Goal: Task Accomplishment & Management: Complete application form

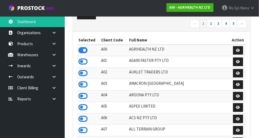
scroll to position [425, 186]
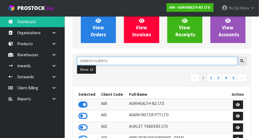
click at [185, 58] on input "text" at bounding box center [157, 61] width 160 height 8
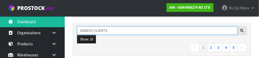
scroll to position [79, 0]
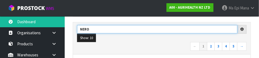
type input "NERO"
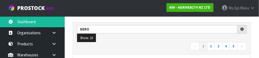
click at [165, 43] on nav "← 1 2 3 4 5 →" at bounding box center [161, 46] width 169 height 9
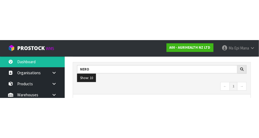
scroll to position [82, 0]
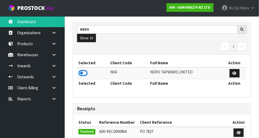
click at [57, 55] on link at bounding box center [55, 54] width 17 height 11
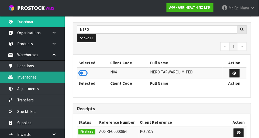
click at [25, 58] on link "Inventories" at bounding box center [32, 77] width 65 height 11
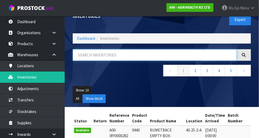
click at [86, 53] on input "text" at bounding box center [155, 55] width 164 height 12
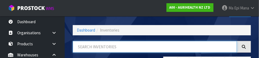
scroll to position [36, 0]
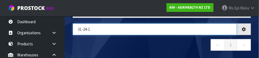
type input "31-24-1"
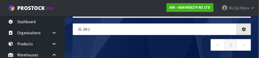
click at [181, 51] on nav "← 1 →" at bounding box center [162, 45] width 178 height 13
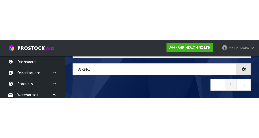
scroll to position [30, 0]
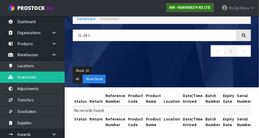
click at [193, 10] on link "A00 - AGRIHEALTH NZ LTD" at bounding box center [189, 7] width 47 height 9
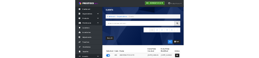
scroll to position [30, 0]
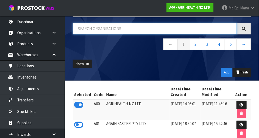
click at [172, 26] on input "text" at bounding box center [155, 29] width 164 height 12
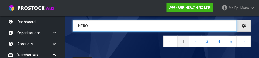
type input "NERO"
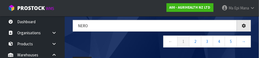
click at [133, 42] on nav "← 1 2 3 4 5 →" at bounding box center [162, 42] width 178 height 13
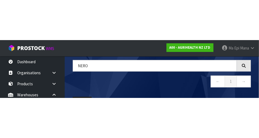
scroll to position [15, 0]
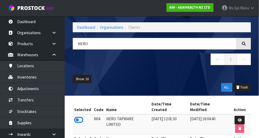
click at [76, 58] on icon at bounding box center [78, 120] width 9 height 8
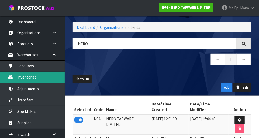
click at [31, 58] on link "Inventories" at bounding box center [32, 77] width 65 height 11
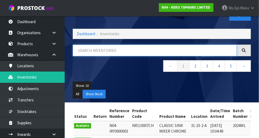
click at [93, 50] on input "text" at bounding box center [155, 51] width 164 height 12
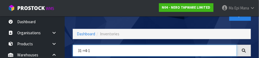
click at [85, 49] on input "31-×4-1" at bounding box center [155, 51] width 164 height 12
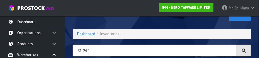
click at [193, 24] on div "Export" at bounding box center [208, 15] width 93 height 28
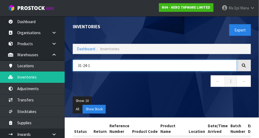
click at [129, 58] on input "31-24-1" at bounding box center [155, 66] width 164 height 12
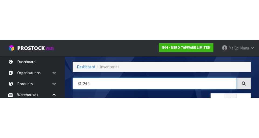
scroll to position [36, 0]
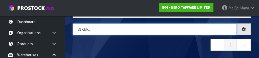
type input "31-23-1"
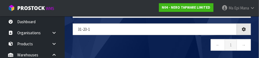
click at [104, 42] on nav "← 1 →" at bounding box center [162, 45] width 178 height 13
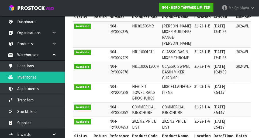
scroll to position [115, 0]
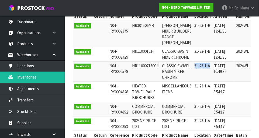
copy td "31-23-1-A"
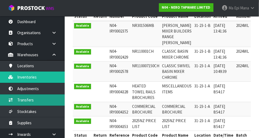
click at [52, 58] on link "Transfers" at bounding box center [32, 99] width 65 height 11
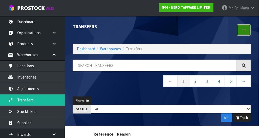
click at [246, 30] on link at bounding box center [243, 30] width 14 height 12
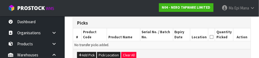
scroll to position [133, 0]
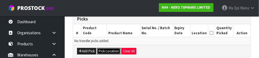
click at [108, 53] on button "Pick Location" at bounding box center [108, 51] width 23 height 6
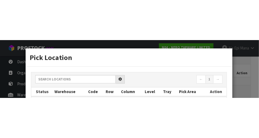
scroll to position [119, 0]
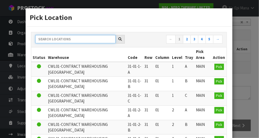
click at [97, 39] on input "text" at bounding box center [75, 39] width 80 height 8
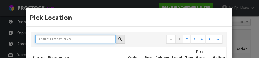
paste input "31-23-1-A"
type input "31-23-1-A"
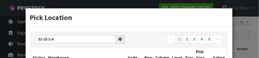
click at [155, 18] on h3 "Pick Location" at bounding box center [129, 17] width 198 height 10
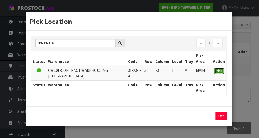
click at [223, 58] on button "Pick" at bounding box center [218, 71] width 9 height 6
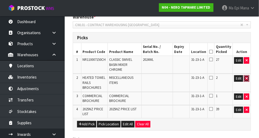
click at [249, 58] on button "button" at bounding box center [245, 78] width 5 height 6
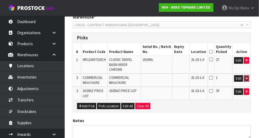
click at [249, 58] on button "button" at bounding box center [245, 78] width 5 height 6
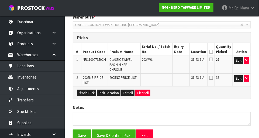
click at [252, 58] on div "1 Transfer Pick 2 Transfer Putaway NERO TAPWARE LIMITED Reason Transferred * Sp…" at bounding box center [162, 50] width 186 height 221
click at [248, 58] on button "button" at bounding box center [245, 78] width 5 height 6
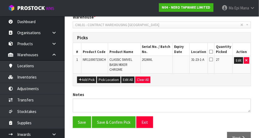
click at [213, 52] on icon at bounding box center [211, 52] width 4 height 0
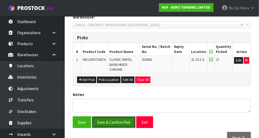
click at [115, 58] on button "Save & Confirm Pick" at bounding box center [114, 122] width 44 height 12
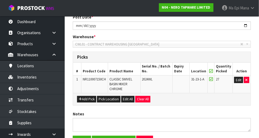
scroll to position [0, 0]
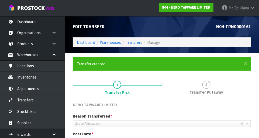
click at [214, 58] on link "2 Transfer Putaway" at bounding box center [206, 86] width 89 height 21
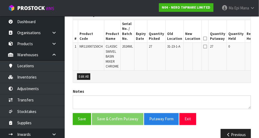
scroll to position [169, 0]
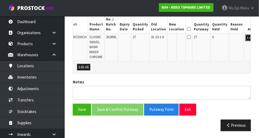
click at [245, 39] on button "Edit" at bounding box center [249, 38] width 9 height 6
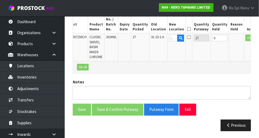
scroll to position [0, 15]
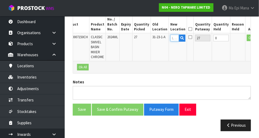
click at [170, 38] on input "text" at bounding box center [174, 38] width 9 height 7
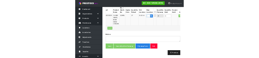
scroll to position [166, 0]
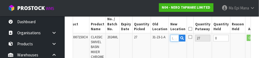
paste input "31-23-1-A"
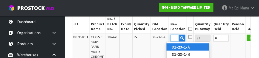
scroll to position [0, 13]
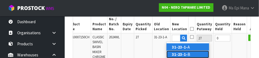
click at [194, 55] on link "31-23-1- B" at bounding box center [187, 54] width 43 height 7
type input "31-23-1-B"
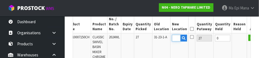
scroll to position [0, 0]
click at [248, 40] on button "OK" at bounding box center [252, 38] width 8 height 6
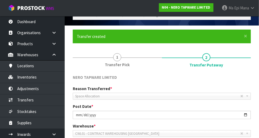
scroll to position [169, 0]
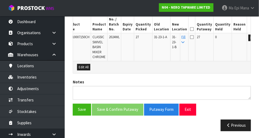
click at [190, 29] on icon at bounding box center [192, 29] width 4 height 0
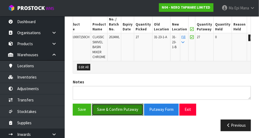
click at [122, 58] on button "Save & Confirm Putaway" at bounding box center [117, 110] width 51 height 12
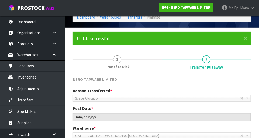
scroll to position [157, 0]
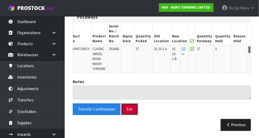
click at [134, 58] on button "Exit" at bounding box center [129, 110] width 17 height 12
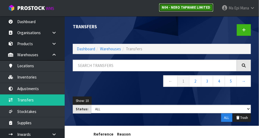
click at [193, 5] on link "N04 - NERO TAPWARE LIMITED" at bounding box center [186, 7] width 54 height 9
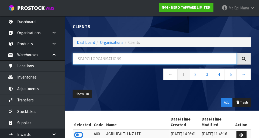
click at [136, 57] on input "text" at bounding box center [155, 59] width 164 height 12
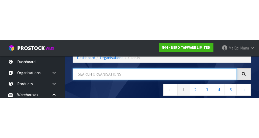
scroll to position [27, 0]
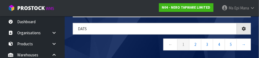
click at [145, 41] on nav "← 1 2 3 4 5 →" at bounding box center [162, 44] width 178 height 13
type input "DATS"
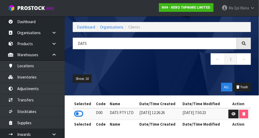
scroll to position [15, 0]
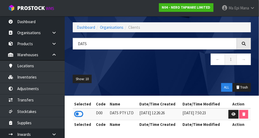
click at [79, 58] on icon at bounding box center [78, 114] width 9 height 8
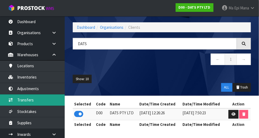
click at [26, 58] on link "Transfers" at bounding box center [32, 99] width 65 height 11
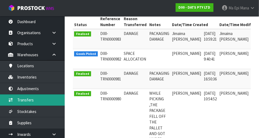
scroll to position [0, 14]
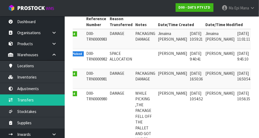
click at [254, 55] on link at bounding box center [259, 55] width 10 height 9
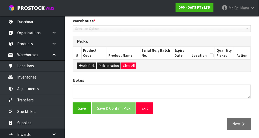
scroll to position [113, 0]
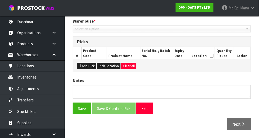
type input "[DATE]"
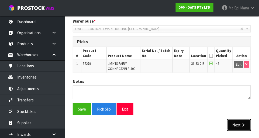
click at [242, 58] on button "Next" at bounding box center [239, 125] width 24 height 12
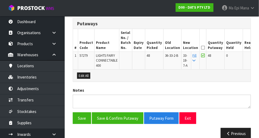
scroll to position [139, 0]
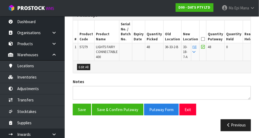
click at [201, 39] on icon at bounding box center [203, 39] width 4 height 0
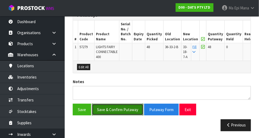
click at [113, 58] on button "Save & Confirm Putaway" at bounding box center [117, 110] width 51 height 12
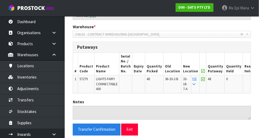
scroll to position [147, 0]
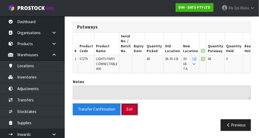
click at [132, 58] on button "Exit" at bounding box center [129, 110] width 17 height 12
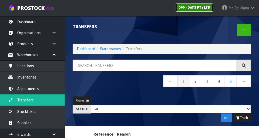
click at [197, 11] on link "D00 - DATS PTY LTD" at bounding box center [194, 7] width 38 height 9
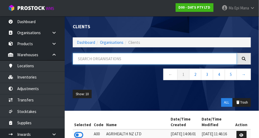
click at [140, 57] on input "text" at bounding box center [155, 59] width 164 height 12
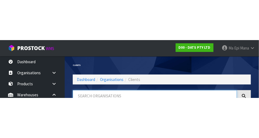
scroll to position [27, 0]
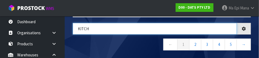
type input "KITCH"
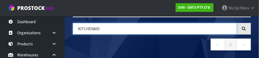
type input "KITCHENAID"
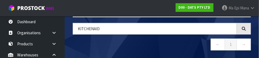
click at [128, 47] on nav "← 1 →" at bounding box center [162, 44] width 178 height 13
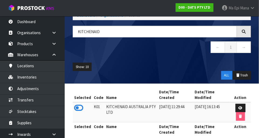
click at [80, 58] on icon at bounding box center [78, 108] width 9 height 8
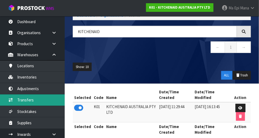
click at [54, 58] on link "Transfers" at bounding box center [32, 99] width 65 height 11
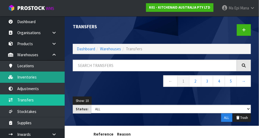
click at [42, 58] on link "Inventories" at bounding box center [32, 77] width 65 height 11
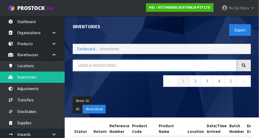
click at [158, 58] on input "text" at bounding box center [155, 66] width 164 height 12
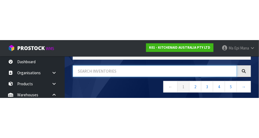
scroll to position [36, 0]
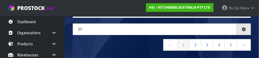
click at [128, 45] on nav "← 1 2 3 4 5 →" at bounding box center [162, 45] width 178 height 13
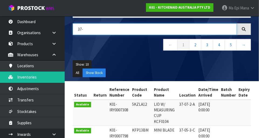
click at [126, 30] on input "37-" at bounding box center [155, 29] width 164 height 12
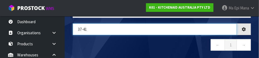
type input "37-41"
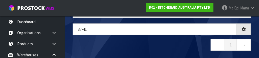
click at [114, 49] on nav "← 1 →" at bounding box center [162, 45] width 178 height 13
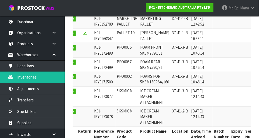
scroll to position [0, 15]
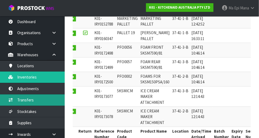
click at [50, 58] on link "Transfers" at bounding box center [32, 99] width 65 height 11
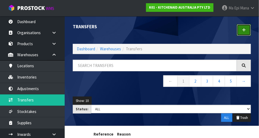
click at [245, 29] on icon at bounding box center [244, 30] width 4 height 4
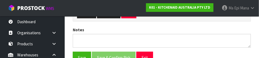
scroll to position [169, 0]
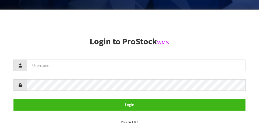
scroll to position [138, 0]
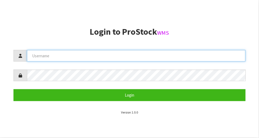
click at [168, 57] on input "text" at bounding box center [136, 56] width 218 height 12
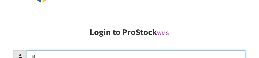
scroll to position [58, 0]
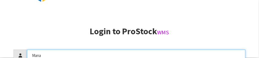
type input "Mana"
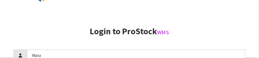
scroll to position [104, 0]
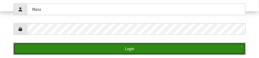
click at [185, 44] on button "Login" at bounding box center [129, 49] width 232 height 12
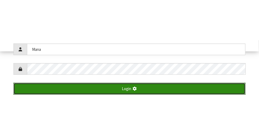
scroll to position [138, 0]
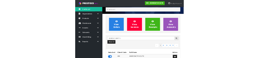
scroll to position [22, 0]
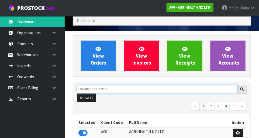
click at [194, 87] on input "text" at bounding box center [157, 89] width 160 height 8
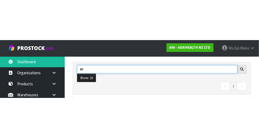
scroll to position [82, 0]
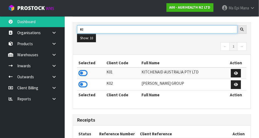
type input "KI"
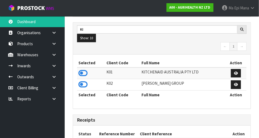
click at [80, 70] on icon at bounding box center [82, 73] width 9 height 8
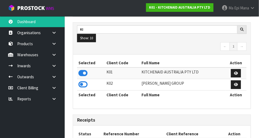
scroll to position [425, 186]
click at [54, 52] on link at bounding box center [55, 54] width 17 height 11
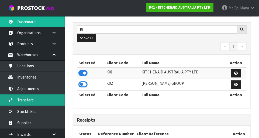
click at [23, 103] on link "Transfers" at bounding box center [32, 99] width 65 height 11
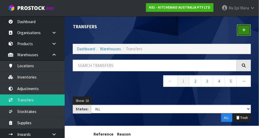
click at [246, 29] on link at bounding box center [243, 30] width 14 height 12
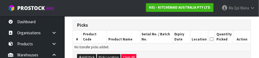
scroll to position [131, 0]
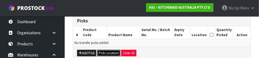
click at [107, 54] on button "Pick Location" at bounding box center [108, 53] width 23 height 6
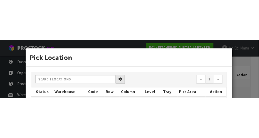
scroll to position [119, 0]
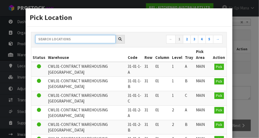
click at [48, 37] on input "text" at bounding box center [75, 39] width 80 height 8
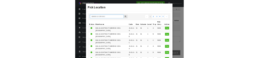
scroll to position [117, 0]
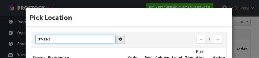
type input "37-41-3"
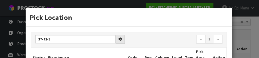
click at [147, 39] on nav "← 1 →" at bounding box center [177, 39] width 89 height 9
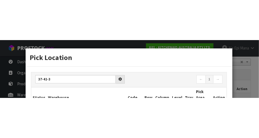
scroll to position [119, 0]
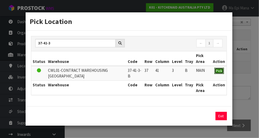
click at [219, 73] on button "Pick" at bounding box center [218, 71] width 9 height 6
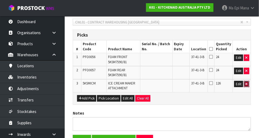
click at [246, 83] on icon "button" at bounding box center [246, 83] width 2 height 3
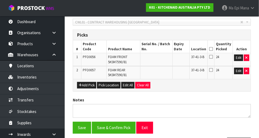
click at [213, 49] on icon at bounding box center [211, 49] width 4 height 0
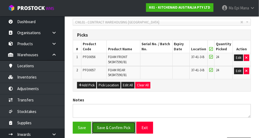
click at [114, 130] on button "Save & Confirm Pick" at bounding box center [114, 128] width 44 height 12
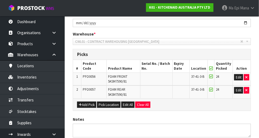
scroll to position [0, 0]
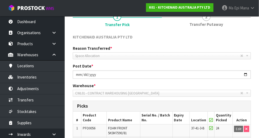
scroll to position [145, 0]
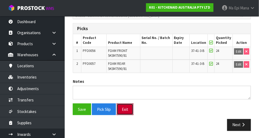
click at [122, 112] on button "Exit" at bounding box center [124, 110] width 17 height 12
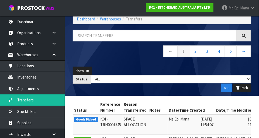
scroll to position [243, 0]
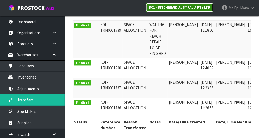
click at [194, 7] on strong "K01 - KITCHENAID AUSTRALIA PTY LTD" at bounding box center [179, 7] width 61 height 5
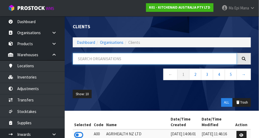
click at [169, 59] on input "text" at bounding box center [155, 59] width 164 height 12
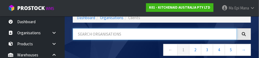
scroll to position [27, 0]
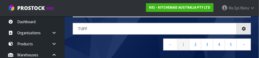
click at [133, 46] on nav "← 1 2 3 4 5 →" at bounding box center [162, 44] width 178 height 13
type input "TUFF"
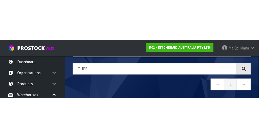
scroll to position [15, 0]
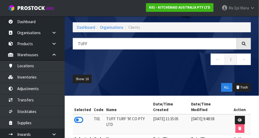
click at [76, 116] on icon at bounding box center [78, 120] width 9 height 8
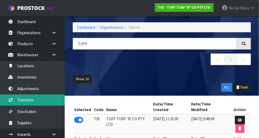
click at [24, 102] on link "Transfers" at bounding box center [32, 99] width 65 height 11
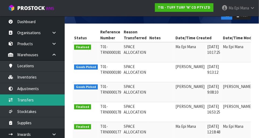
scroll to position [0, 10]
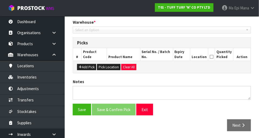
type input "[DATE]"
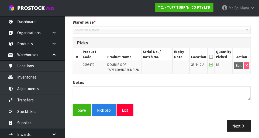
scroll to position [113, 0]
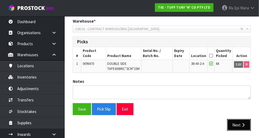
click at [242, 121] on button "Next" at bounding box center [239, 125] width 24 height 12
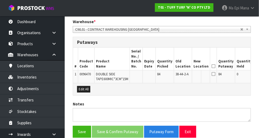
scroll to position [134, 0]
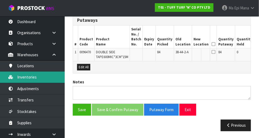
click at [25, 79] on link "Inventories" at bounding box center [32, 77] width 65 height 11
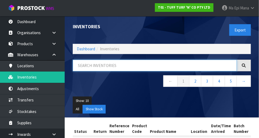
paste input "1 0096470"
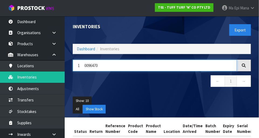
click at [83, 67] on input "1 0096470" at bounding box center [155, 66] width 164 height 12
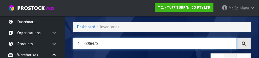
scroll to position [36, 0]
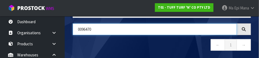
type input "0096470"
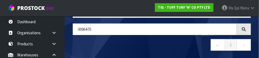
click at [193, 42] on nav "← 1 →" at bounding box center [162, 45] width 178 height 13
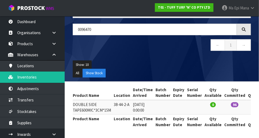
scroll to position [0, 114]
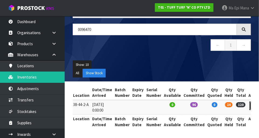
click at [249, 107] on link at bounding box center [254, 106] width 10 height 9
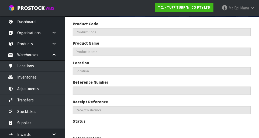
scroll to position [174, 0]
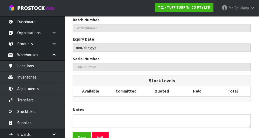
type input "0096470"
type input "DOUBLE SIDE TAPE600MIC*3CM*15M"
type input "38-44-2-A"
type input "T01-IRY0000649"
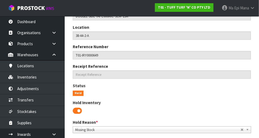
scroll to position [0, 0]
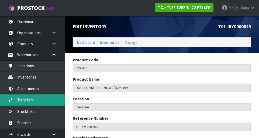
click at [23, 102] on link "Transfers" at bounding box center [32, 99] width 65 height 11
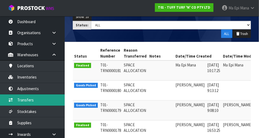
scroll to position [0, 10]
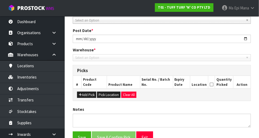
scroll to position [113, 0]
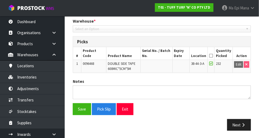
type input "[DATE]"
click at [241, 123] on icon "button" at bounding box center [242, 125] width 5 height 4
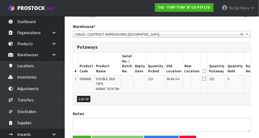
scroll to position [139, 0]
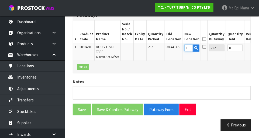
paste input "1 0096470"
type input "1 0096470"
click at [185, 64] on div "Ok All" at bounding box center [161, 67] width 177 height 12
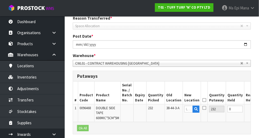
scroll to position [139, 0]
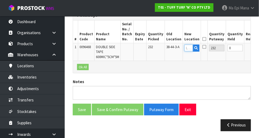
click at [184, 48] on input "text" at bounding box center [188, 48] width 9 height 7
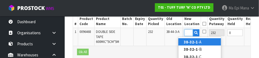
scroll to position [152, 0]
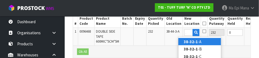
click at [209, 44] on link "38-32-1 -A" at bounding box center [199, 41] width 43 height 7
type input "38-32-1-A"
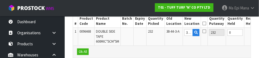
click at [258, 34] on button "OK" at bounding box center [264, 32] width 8 height 6
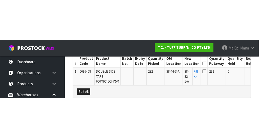
scroll to position [139, 0]
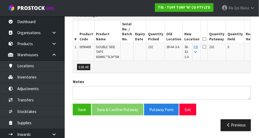
click at [202, 39] on icon at bounding box center [204, 39] width 4 height 0
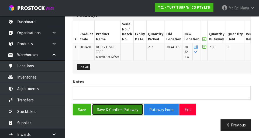
click at [117, 106] on button "Save & Confirm Putaway" at bounding box center [117, 110] width 51 height 12
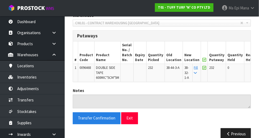
scroll to position [147, 0]
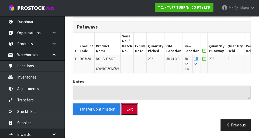
click at [128, 108] on button "Exit" at bounding box center [129, 110] width 17 height 12
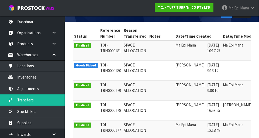
scroll to position [0, 10]
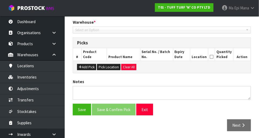
type input "[DATE]"
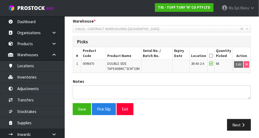
click at [213, 56] on icon at bounding box center [211, 56] width 4 height 0
click at [242, 119] on button "Next" at bounding box center [239, 125] width 24 height 12
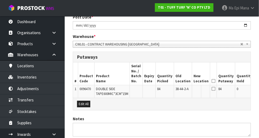
scroll to position [134, 0]
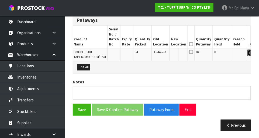
click at [247, 55] on button "Edit" at bounding box center [251, 53] width 9 height 6
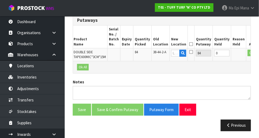
scroll to position [0, 21]
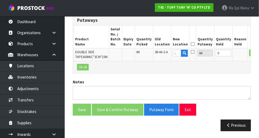
click at [146, 62] on div "Ok All" at bounding box center [161, 67] width 177 height 12
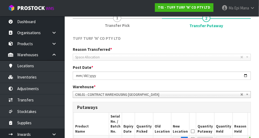
scroll to position [134, 0]
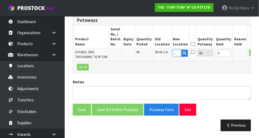
click at [172, 54] on input "text" at bounding box center [176, 53] width 9 height 7
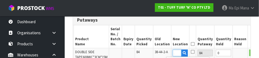
scroll to position [0, 7]
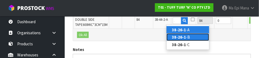
click at [196, 35] on link "38-26-1 -B" at bounding box center [187, 36] width 43 height 7
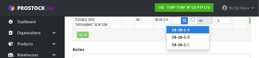
type input "38-26-1-B"
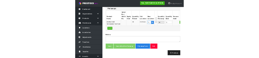
scroll to position [164, 0]
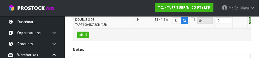
click at [249, 21] on button "OK" at bounding box center [253, 20] width 8 height 6
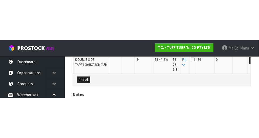
scroll to position [139, 0]
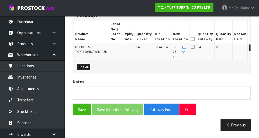
click at [190, 39] on icon at bounding box center [192, 39] width 4 height 0
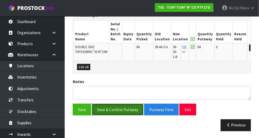
click at [121, 108] on button "Save & Confirm Putaway" at bounding box center [117, 110] width 51 height 12
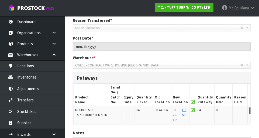
scroll to position [147, 0]
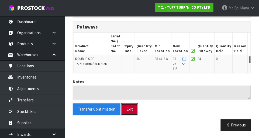
click at [132, 113] on button "Exit" at bounding box center [129, 110] width 17 height 12
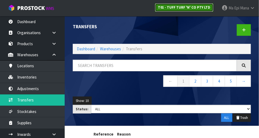
click at [189, 10] on link "T01 - TUFF TURF 'N' CO PTY LTD" at bounding box center [184, 7] width 58 height 9
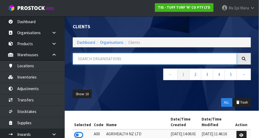
click at [190, 61] on input "text" at bounding box center [155, 59] width 164 height 12
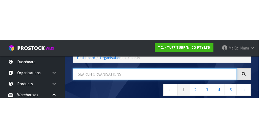
scroll to position [27, 0]
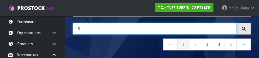
type input "S"
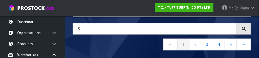
click at [127, 46] on nav "← 1 2 3 4 5 →" at bounding box center [162, 44] width 178 height 13
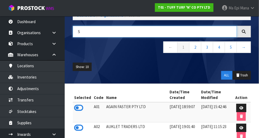
click at [127, 32] on input "S" at bounding box center [155, 32] width 164 height 12
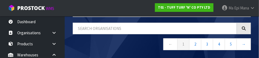
click at [122, 38] on nav "← 1 2 3 4 5 →" at bounding box center [162, 44] width 178 height 13
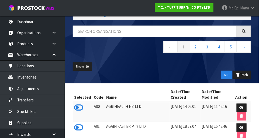
click at [79, 108] on icon at bounding box center [78, 108] width 9 height 8
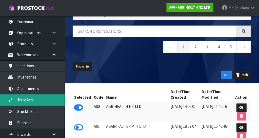
click at [43, 100] on link "Transfers" at bounding box center [32, 99] width 65 height 11
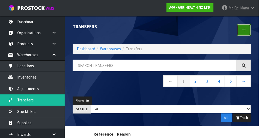
click at [242, 30] on icon at bounding box center [244, 30] width 4 height 4
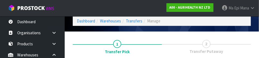
scroll to position [80, 0]
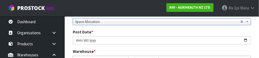
click at [164, 33] on div "Post Date * 2025-08-13" at bounding box center [162, 36] width 186 height 15
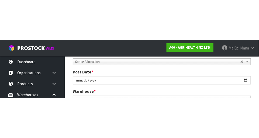
scroll to position [82, 0]
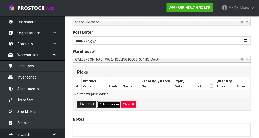
click at [110, 101] on button "Pick Location" at bounding box center [108, 104] width 23 height 6
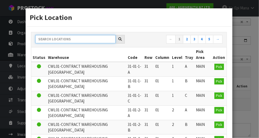
click at [91, 37] on input "text" at bounding box center [75, 39] width 80 height 8
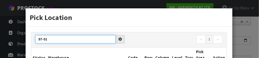
type input "97-01"
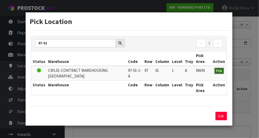
click at [220, 71] on span "Pick" at bounding box center [219, 71] width 6 height 5
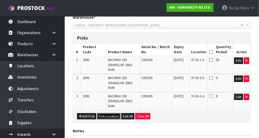
scroll to position [116, 0]
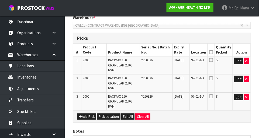
click at [213, 52] on icon at bounding box center [211, 52] width 4 height 0
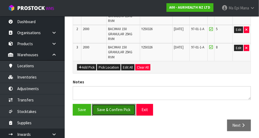
click at [117, 104] on button "Save & Confirm Pick" at bounding box center [114, 110] width 44 height 12
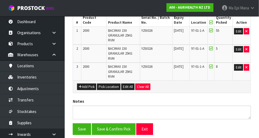
scroll to position [0, 0]
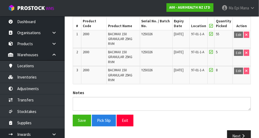
scroll to position [173, 0]
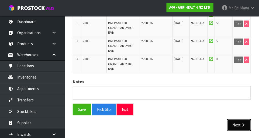
click at [244, 119] on button "Next" at bounding box center [239, 125] width 24 height 12
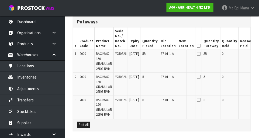
scroll to position [0, 0]
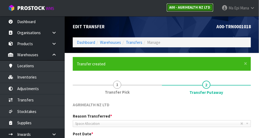
click at [189, 11] on link "A00 - AGRIHEALTH NZ LTD" at bounding box center [189, 7] width 47 height 9
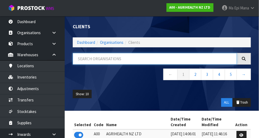
click at [122, 57] on input "text" at bounding box center [155, 59] width 164 height 12
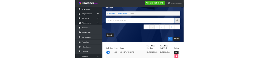
scroll to position [11, 0]
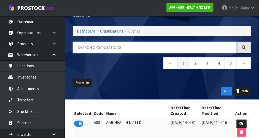
click at [116, 49] on input "text" at bounding box center [155, 48] width 164 height 12
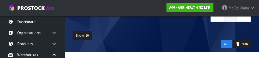
click at [179, 34] on ul "Show: 10 5 10 25 50" at bounding box center [162, 35] width 178 height 9
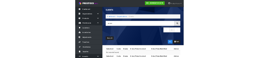
scroll to position [3, 0]
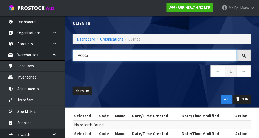
click at [152, 58] on input "AC005" at bounding box center [155, 56] width 164 height 12
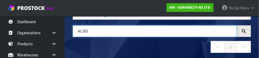
scroll to position [27, 0]
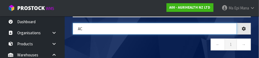
type input "A"
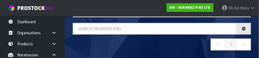
click at [153, 48] on nav "← 1 →" at bounding box center [162, 44] width 178 height 13
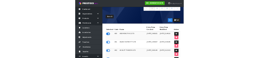
scroll to position [0, 0]
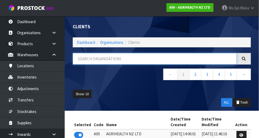
click at [132, 60] on input "text" at bounding box center [155, 59] width 164 height 12
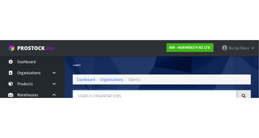
scroll to position [27, 0]
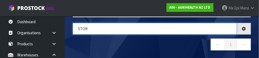
click at [118, 34] on input "STOr" at bounding box center [155, 29] width 164 height 12
type input "STOR"
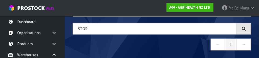
click at [169, 40] on nav "← 1 →" at bounding box center [162, 44] width 178 height 13
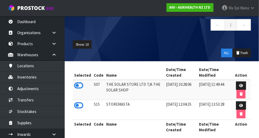
scroll to position [48, 0]
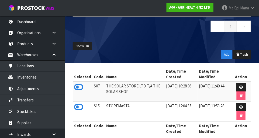
click at [81, 107] on icon at bounding box center [78, 107] width 9 height 8
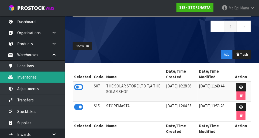
click at [47, 80] on link "Inventories" at bounding box center [32, 77] width 65 height 11
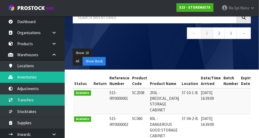
click at [49, 97] on link "Transfers" at bounding box center [32, 99] width 65 height 11
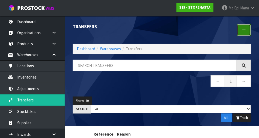
click at [242, 33] on link at bounding box center [243, 30] width 14 height 12
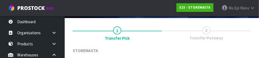
scroll to position [80, 0]
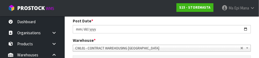
click at [191, 36] on div "Reason Transferred * Space Allocation Damage Expired Stock Repair QA Space Allo…" at bounding box center [162, 27] width 186 height 55
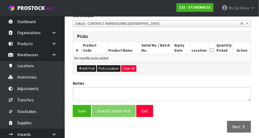
scroll to position [117, 0]
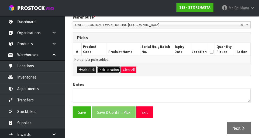
click at [108, 67] on button "Pick Location" at bounding box center [108, 70] width 23 height 6
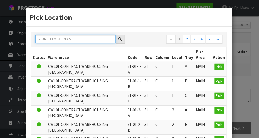
click at [82, 38] on input "text" at bounding box center [75, 39] width 80 height 8
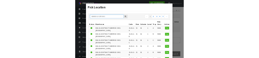
scroll to position [114, 0]
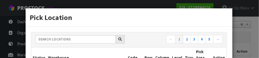
click at [245, 32] on div "Pick Location ← 1 2 3 4 5 → Status Warehouse Code Row Column Level Tray Pick Ar…" at bounding box center [129, 29] width 259 height 58
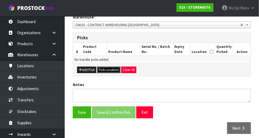
scroll to position [101, 0]
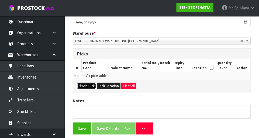
click at [86, 85] on button "Add Pick" at bounding box center [86, 86] width 19 height 6
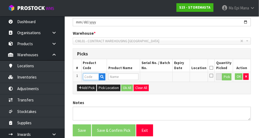
click at [88, 76] on input "text" at bounding box center [91, 76] width 16 height 7
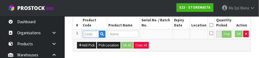
scroll to position [145, 0]
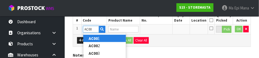
type input "AC005"
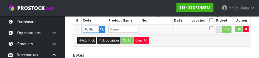
type input "VERTICAL 300 CAN -AEROSOL STORAGE CAGE"
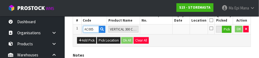
type input "AC005"
click at [202, 38] on div "Add Pick Pick Location Ok All Clear All" at bounding box center [161, 40] width 177 height 12
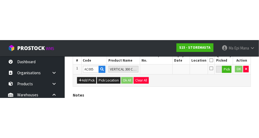
scroll to position [121, 0]
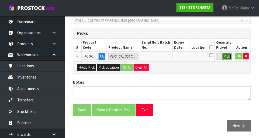
click at [223, 58] on button "Pick" at bounding box center [226, 56] width 9 height 7
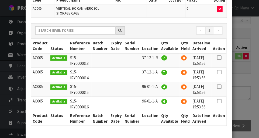
scroll to position [53, 0]
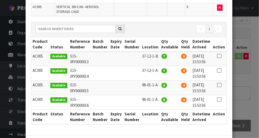
click at [211, 53] on td "09/09/2024 15:53:56" at bounding box center [201, 59] width 21 height 15
click at [214, 52] on td at bounding box center [218, 59] width 15 height 15
click at [218, 56] on icon at bounding box center [219, 56] width 4 height 0
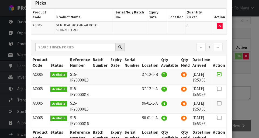
scroll to position [76, 0]
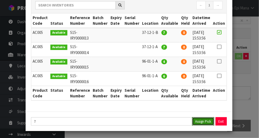
click at [202, 123] on button "Assign Pick" at bounding box center [203, 121] width 22 height 8
type input "7"
click at [241, 85] on div "Pick Line Picks Product Code Product Name Serial No. / Batch No. Expiry Date Lo…" at bounding box center [129, 69] width 259 height 138
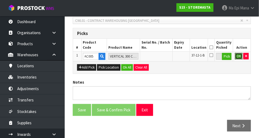
click at [236, 56] on button "OK" at bounding box center [239, 56] width 8 height 6
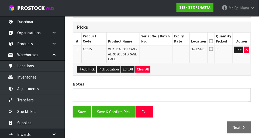
scroll to position [127, 0]
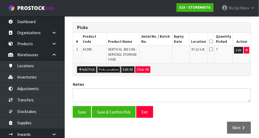
click at [111, 70] on button "Pick Location" at bounding box center [108, 69] width 23 height 6
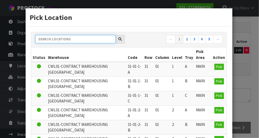
click at [77, 39] on input "text" at bounding box center [75, 39] width 80 height 8
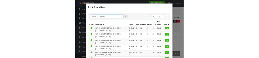
scroll to position [124, 0]
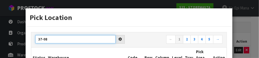
type input "37-08"
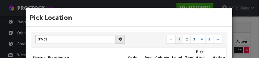
click at [149, 43] on nav "← 1 2 3 4 5 →" at bounding box center [177, 39] width 89 height 9
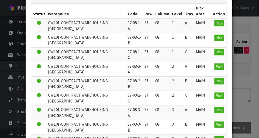
scroll to position [42, 0]
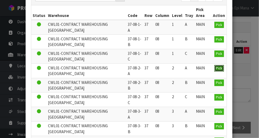
click at [222, 68] on span "Pick" at bounding box center [219, 68] width 6 height 5
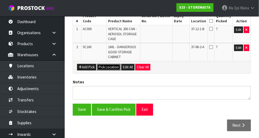
scroll to position [147, 0]
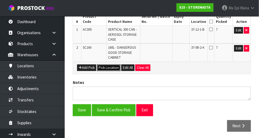
click at [103, 67] on button "Pick Location" at bounding box center [108, 68] width 23 height 6
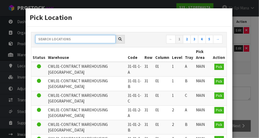
click at [80, 40] on input "text" at bounding box center [75, 39] width 80 height 8
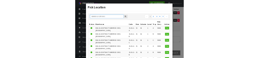
scroll to position [144, 0]
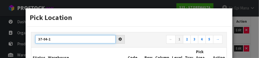
type input "37-04-2"
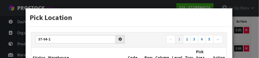
click at [143, 24] on div "Pick Location" at bounding box center [129, 17] width 206 height 18
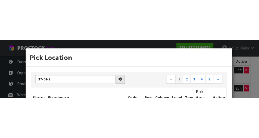
scroll to position [147, 0]
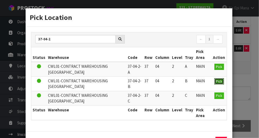
click at [215, 83] on button "Pick" at bounding box center [218, 81] width 9 height 6
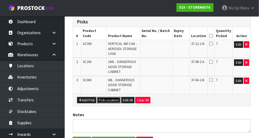
scroll to position [126, 0]
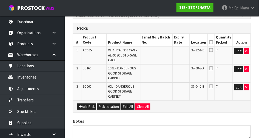
click at [213, 42] on icon at bounding box center [211, 42] width 4 height 0
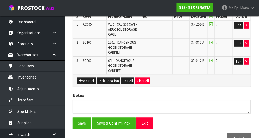
scroll to position [165, 0]
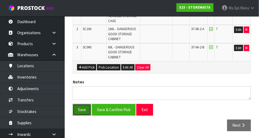
click at [80, 110] on button "Save" at bounding box center [82, 110] width 18 height 12
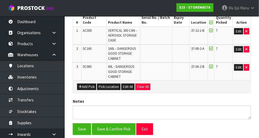
scroll to position [0, 0]
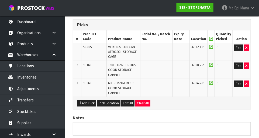
scroll to position [185, 0]
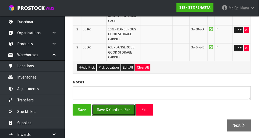
click at [115, 111] on button "Save & Confirm Pick" at bounding box center [114, 110] width 44 height 12
